Goal: Task Accomplishment & Management: Complete application form

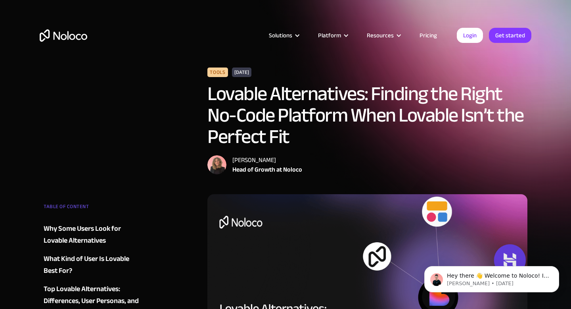
click at [83, 37] on img "home" at bounding box center [64, 35] width 48 height 12
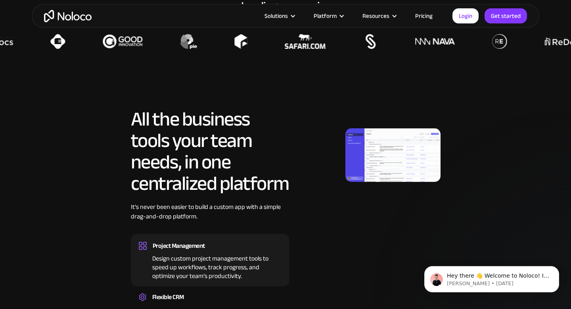
scroll to position [363, 0]
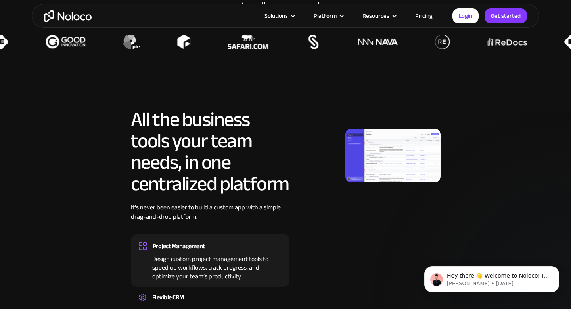
click at [363, 151] on img at bounding box center [393, 156] width 95 height 54
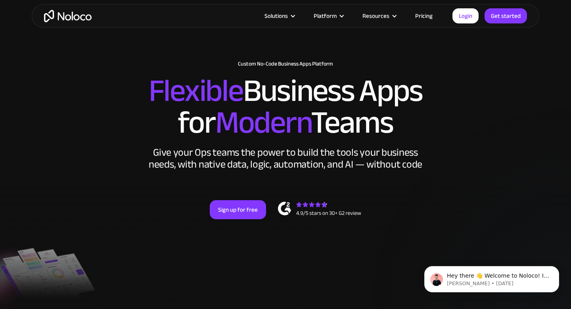
scroll to position [0, 0]
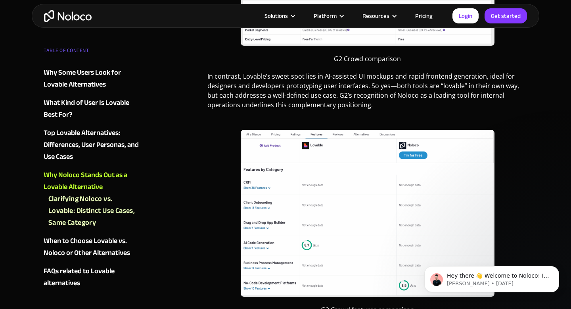
scroll to position [1528, 0]
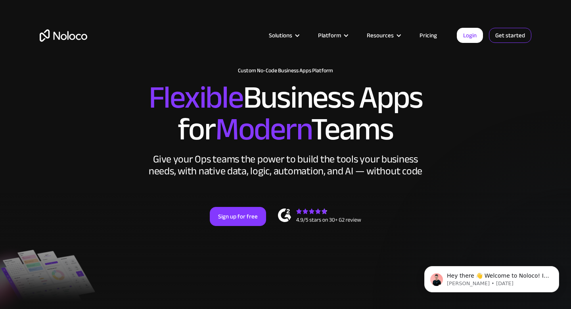
click at [0, 0] on link "Get started" at bounding box center [0, 0] width 0 height 0
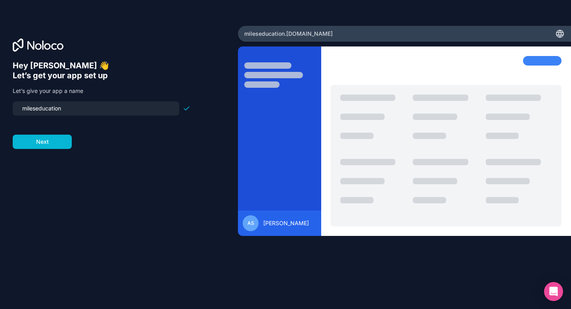
click at [125, 110] on input "mileseducation" at bounding box center [95, 108] width 157 height 11
type input "aaditya11"
click at [71, 143] on button "Next" at bounding box center [42, 142] width 59 height 14
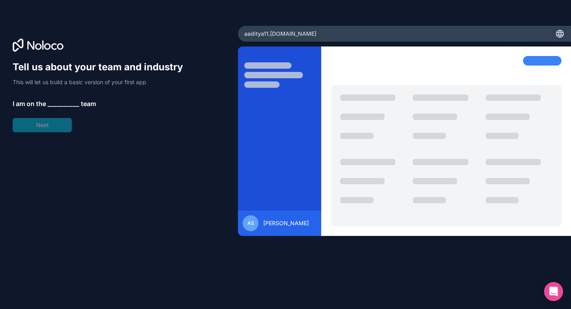
click at [65, 100] on span "__________" at bounding box center [64, 104] width 32 height 10
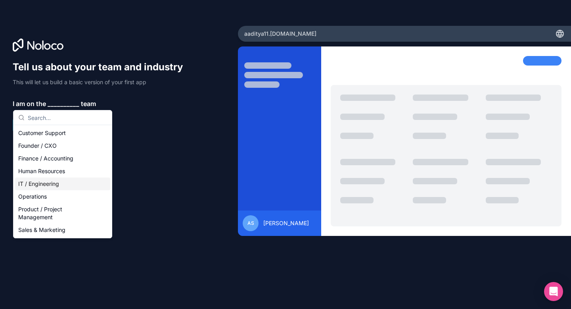
click at [68, 186] on div "IT / Engineering" at bounding box center [62, 183] width 95 height 13
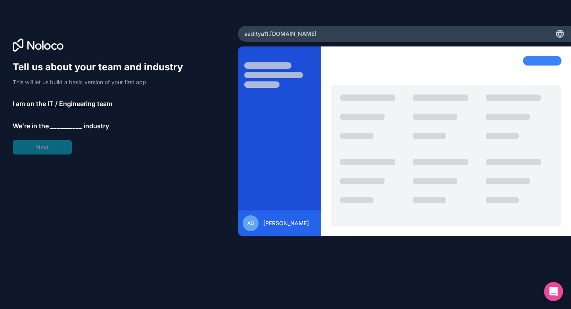
click at [74, 127] on span "__________" at bounding box center [66, 126] width 32 height 10
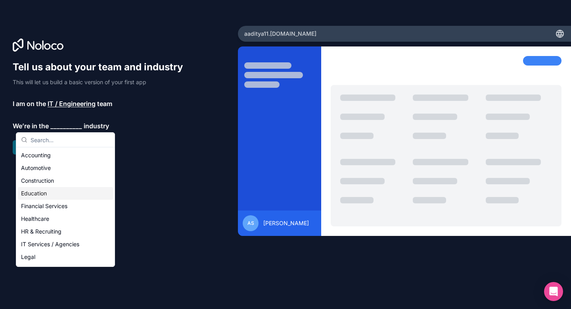
click at [59, 192] on div "Education" at bounding box center [65, 193] width 95 height 13
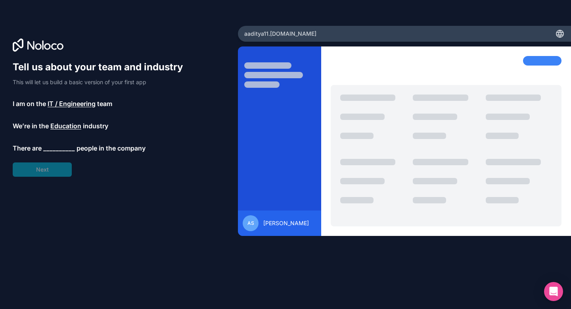
click at [67, 148] on span "__________" at bounding box center [59, 148] width 32 height 10
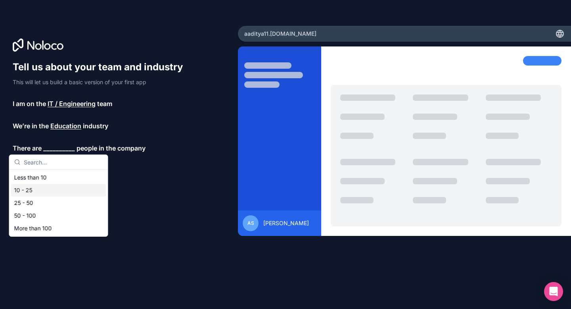
click at [59, 189] on div "10 - 25" at bounding box center [58, 190] width 95 height 13
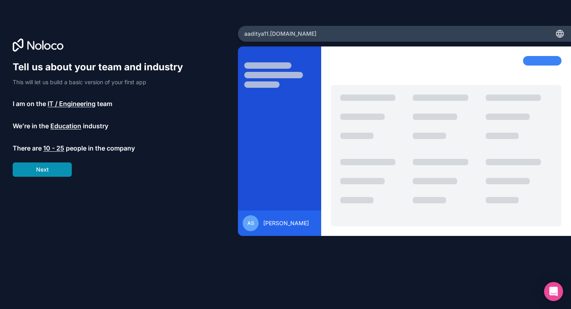
click at [57, 172] on button "Next" at bounding box center [42, 169] width 59 height 14
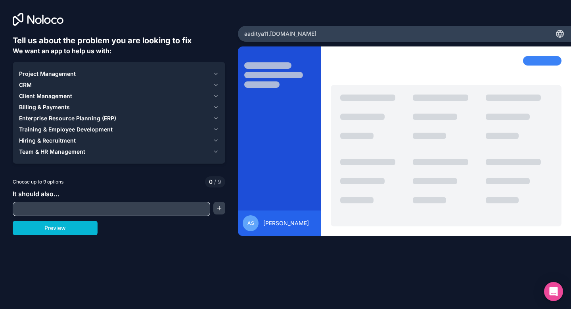
click at [101, 210] on input "text" at bounding box center [112, 208] width 194 height 11
click at [99, 149] on div "Team & HR Management" at bounding box center [114, 152] width 191 height 8
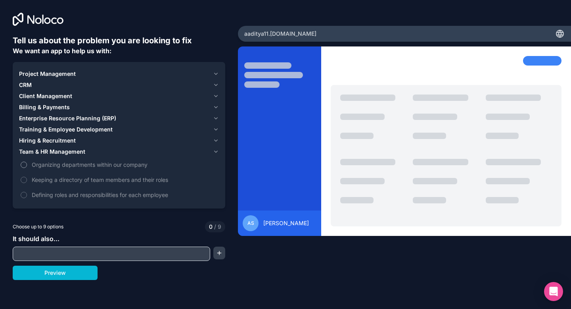
click at [71, 162] on span "Organizing departments within our company" at bounding box center [125, 164] width 186 height 8
click at [27, 162] on button "Organizing departments within our company" at bounding box center [24, 165] width 6 height 6
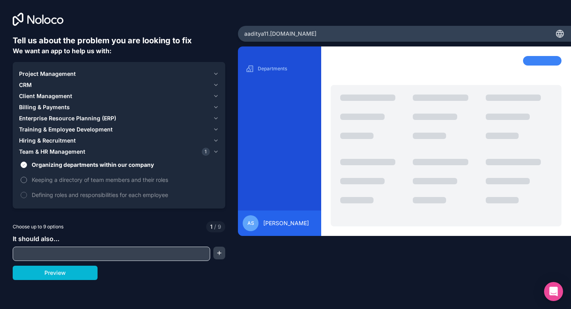
click at [70, 178] on span "Keeping a directory of team members and their roles" at bounding box center [125, 179] width 186 height 8
click at [27, 178] on button "Keeping a directory of team members and their roles" at bounding box center [24, 180] width 6 height 6
click at [72, 195] on span "Defining roles and responsibilities for each employee" at bounding box center [125, 194] width 186 height 8
click at [27, 195] on button "Defining roles and responsibilities for each employee" at bounding box center [24, 195] width 6 height 6
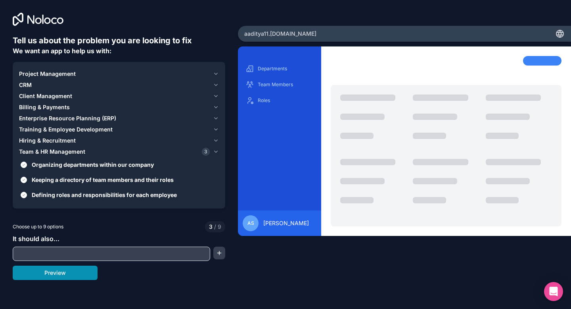
click at [93, 272] on button "Preview" at bounding box center [55, 272] width 85 height 14
